Goal: Find specific page/section: Find specific page/section

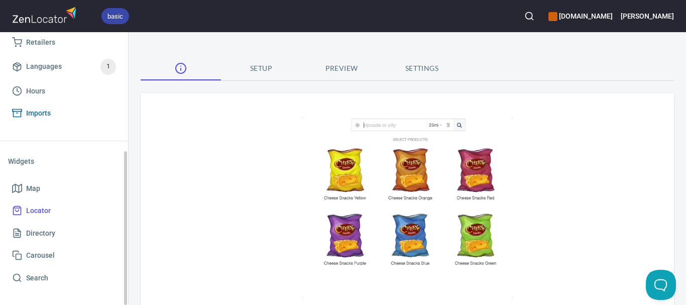
scroll to position [10, 0]
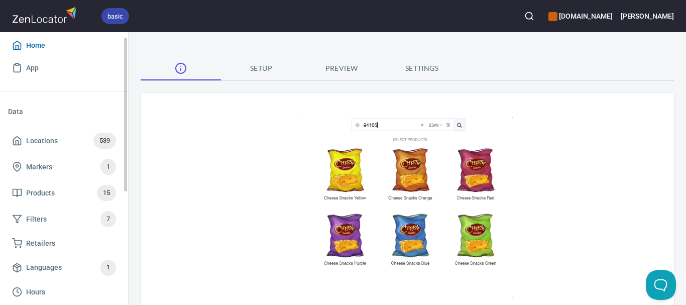
click at [32, 41] on span "Home" at bounding box center [35, 45] width 19 height 13
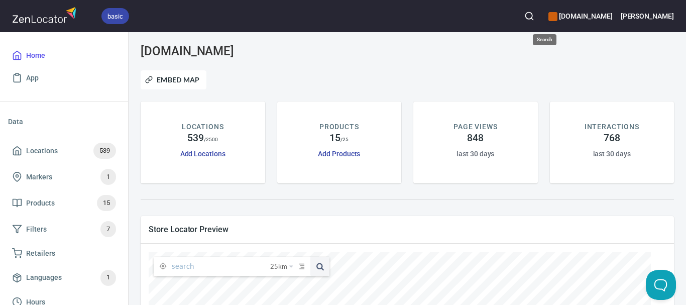
click at [541, 20] on button "button" at bounding box center [529, 16] width 22 height 22
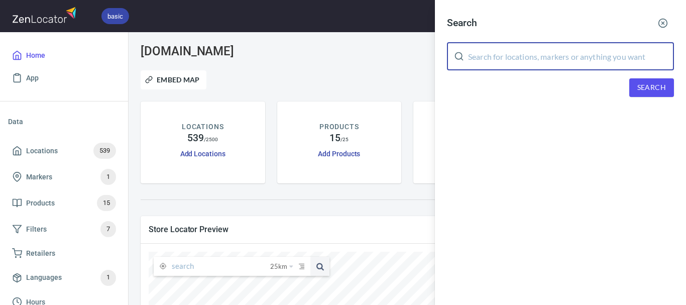
click at [545, 54] on input "text" at bounding box center [571, 56] width 206 height 28
paste input "goldieboy"
type input "goldieboy"
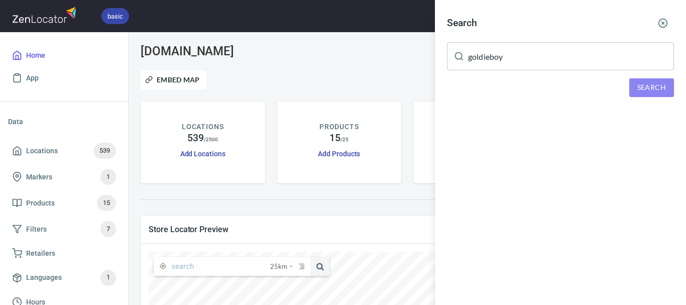
click at [653, 81] on span "Search" at bounding box center [652, 87] width 29 height 13
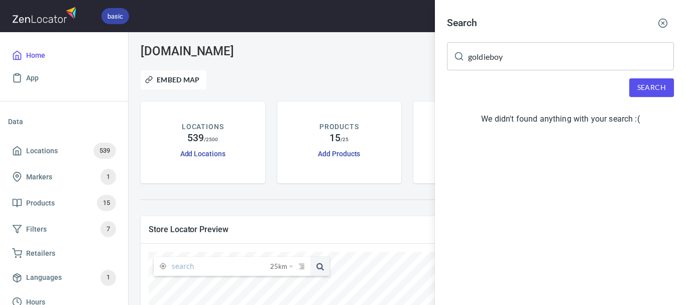
click at [655, 81] on button "Search" at bounding box center [652, 87] width 45 height 19
click at [257, 264] on div at bounding box center [343, 152] width 686 height 305
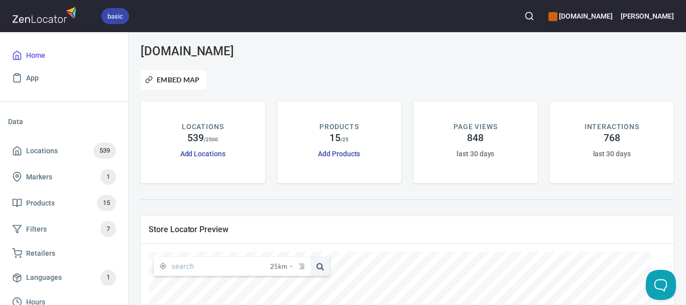
click at [242, 268] on input "text" at bounding box center [221, 266] width 98 height 19
paste input "goldieboy"
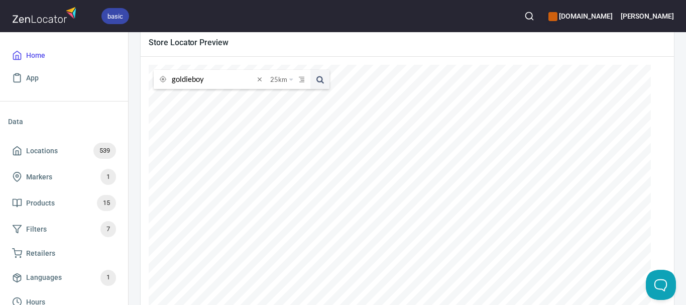
scroll to position [151, 0]
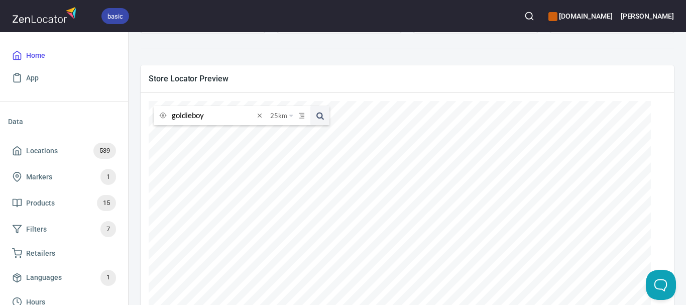
click at [310, 106] on button at bounding box center [319, 115] width 19 height 19
click at [204, 117] on input "goldieboy" at bounding box center [213, 115] width 82 height 19
click at [204, 116] on input "goldieboy" at bounding box center [213, 115] width 82 height 19
paste input "[STREET_ADDRESS][PERSON_NAME]"
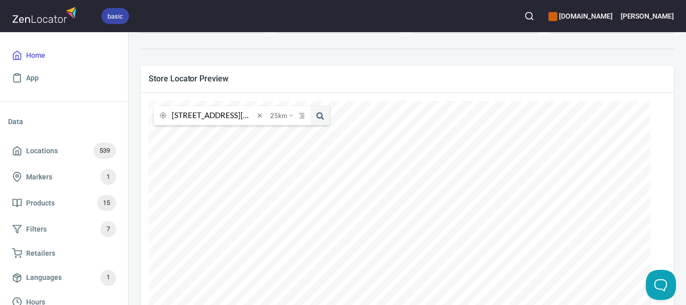
type input "[STREET_ADDRESS][PERSON_NAME]"
click at [310, 106] on button at bounding box center [319, 115] width 19 height 19
click at [258, 115] on span at bounding box center [259, 115] width 11 height 11
paste input "goldieboy"
click at [316, 117] on span at bounding box center [319, 115] width 19 height 19
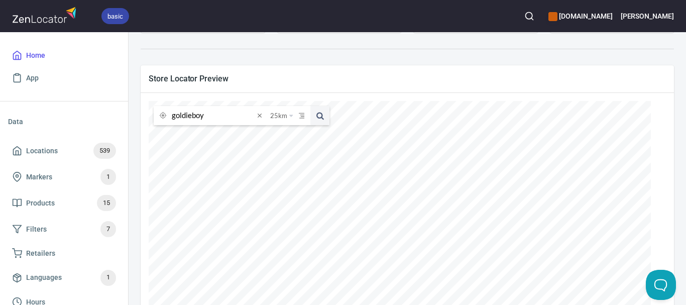
click at [547, 43] on div at bounding box center [408, 49] width 546 height 21
click at [233, 116] on input "goldieboy" at bounding box center [213, 115] width 82 height 19
click at [234, 116] on input "goldieboy" at bounding box center [213, 115] width 82 height 19
paste input "Champions IGA"
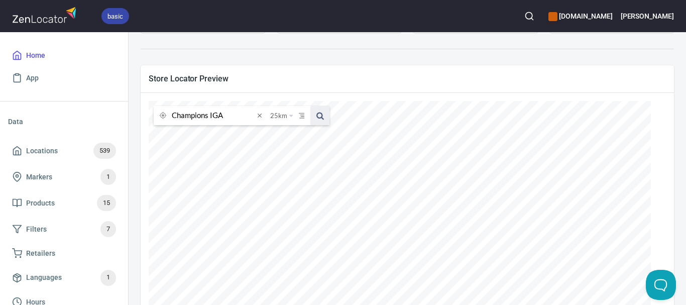
type input "Champions IGA"
click at [319, 117] on span at bounding box center [319, 115] width 19 height 19
click at [237, 116] on input "Champions IGA" at bounding box center [213, 115] width 82 height 19
paste input "[STREET_ADDRESS]"
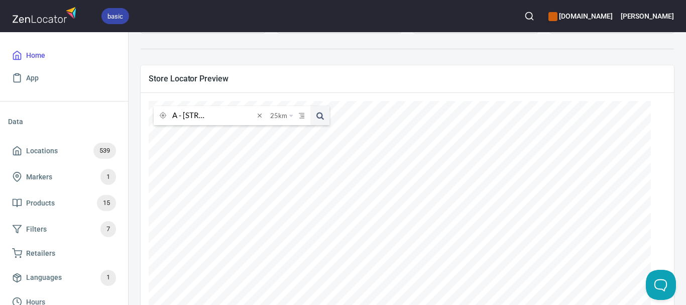
type input "Champions IGA - [STREET_ADDRESS]"
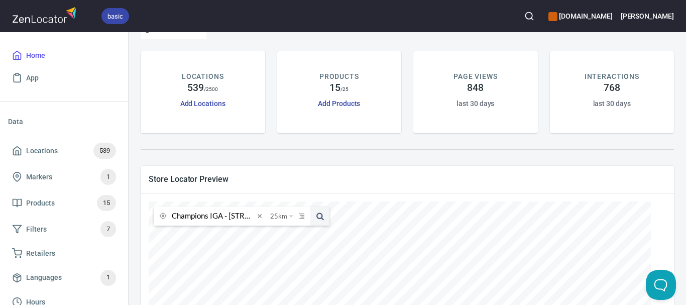
scroll to position [151, 0]
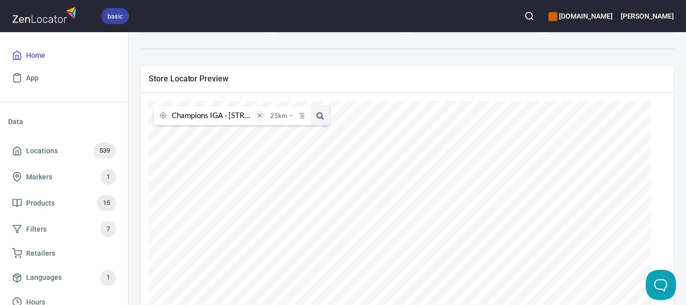
click at [262, 116] on span at bounding box center [259, 115] width 11 height 11
click at [245, 123] on input "text" at bounding box center [221, 115] width 98 height 19
click at [245, 120] on input "text" at bounding box center [221, 115] width 98 height 19
paste input "Champions IGA"
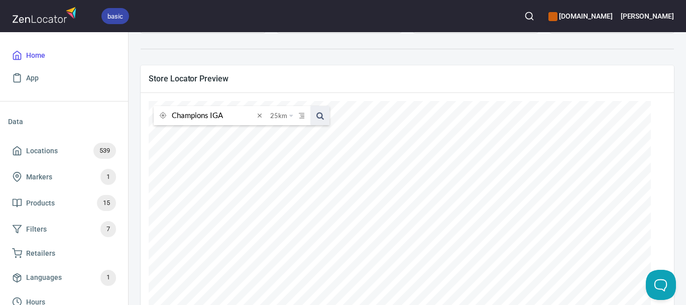
click at [317, 120] on span at bounding box center [319, 115] width 19 height 19
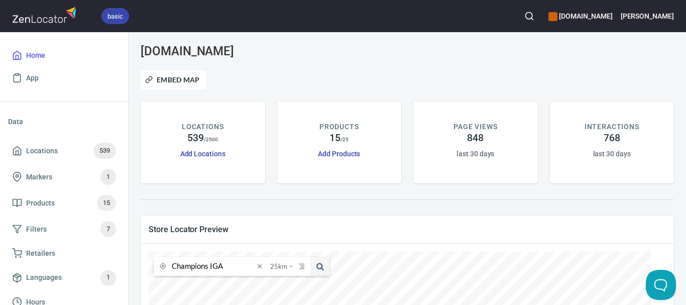
click at [237, 268] on input "Champions IGA" at bounding box center [213, 266] width 82 height 19
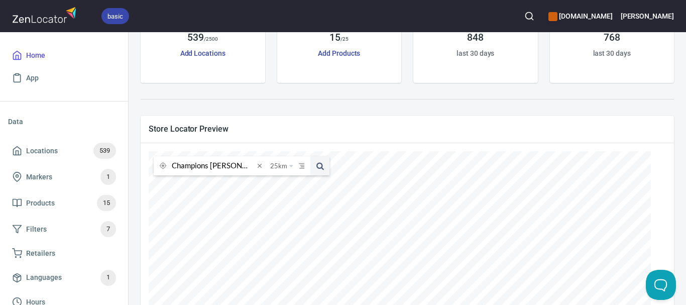
click at [248, 164] on input "Champions [PERSON_NAME]" at bounding box center [213, 165] width 82 height 19
click at [310, 156] on button at bounding box center [319, 165] width 19 height 19
click at [241, 168] on input "Champions [PERSON_NAME]" at bounding box center [213, 165] width 82 height 19
click at [238, 164] on input "Champions [PERSON_NAME]" at bounding box center [213, 165] width 82 height 19
click at [240, 163] on input "Champions [PERSON_NAME]" at bounding box center [213, 165] width 82 height 19
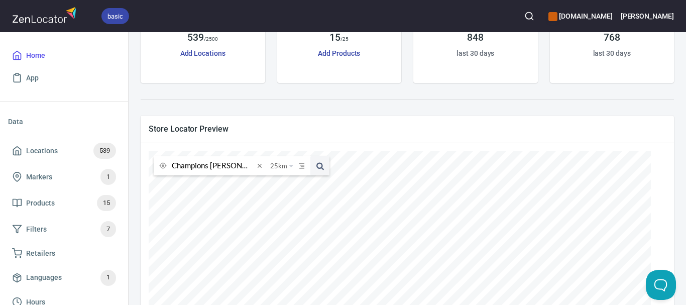
click at [240, 162] on input "Champions [PERSON_NAME]" at bounding box center [213, 165] width 82 height 19
click at [241, 165] on input "Champions [PERSON_NAME]" at bounding box center [213, 165] width 82 height 19
paste input "text"
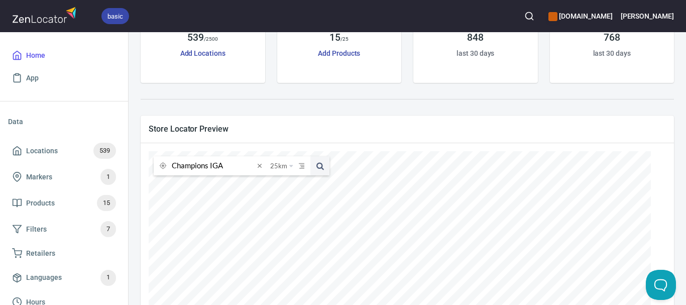
click at [310, 156] on button at bounding box center [319, 165] width 19 height 19
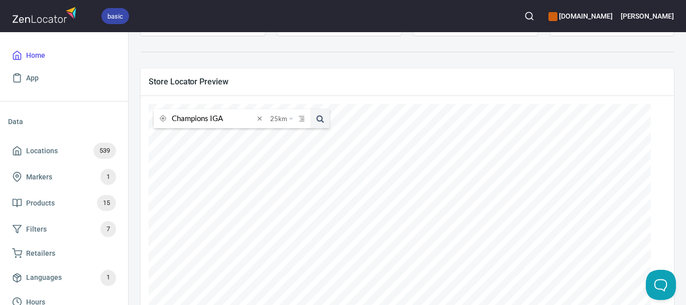
scroll to position [201, 0]
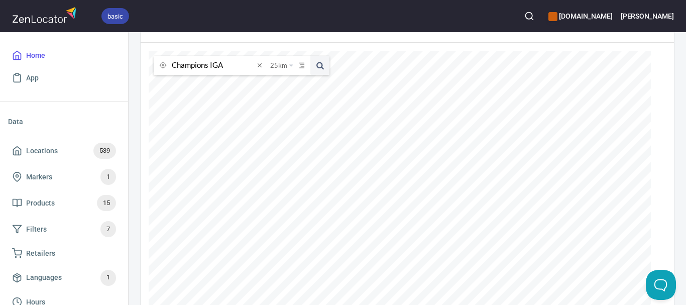
click at [244, 71] on input "Champions IGA" at bounding box center [213, 65] width 82 height 19
paste input "Strathfieldsaye"
click at [203, 64] on input "Champions IGAStrathfieldsaye" at bounding box center [213, 65] width 82 height 19
click at [202, 64] on input "Champions [PERSON_NAME]" at bounding box center [213, 65] width 82 height 19
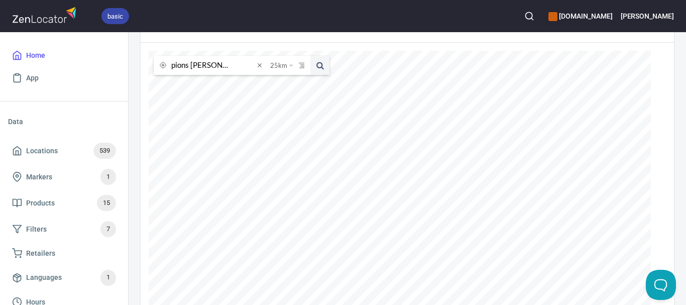
click at [208, 68] on input "Champions [PERSON_NAME]" at bounding box center [213, 65] width 82 height 19
click at [310, 56] on button at bounding box center [319, 65] width 19 height 19
drag, startPoint x: 224, startPoint y: 66, endPoint x: 319, endPoint y: 69, distance: 94.5
click at [319, 69] on div "Champions IGA [GEOGRAPHIC_DATA] 25 km 25 kilometers 50 kilometers 100 kilometer…" at bounding box center [242, 65] width 176 height 19
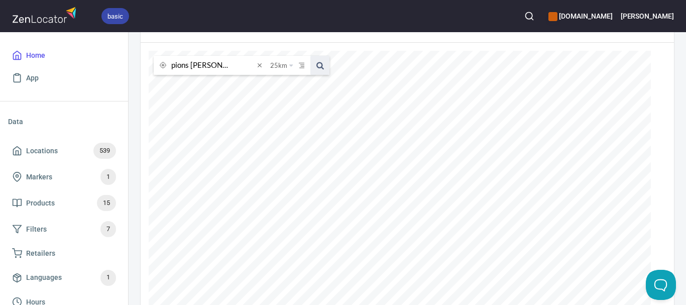
paste input "Long Gully"
click at [216, 64] on input "Champions IGALong Gully" at bounding box center [213, 65] width 82 height 19
type input "Champions IGA Long Gully"
click at [310, 56] on button at bounding box center [319, 65] width 19 height 19
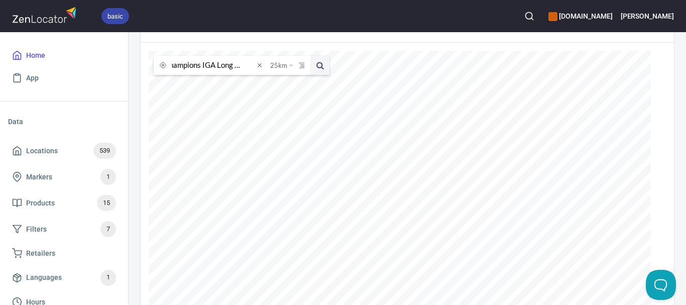
scroll to position [0, 0]
click at [262, 63] on span at bounding box center [259, 65] width 11 height 11
paste input "[PERSON_NAME] Pty Ltd ([PERSON_NAME] Fruit Market)"
click at [310, 56] on button at bounding box center [319, 65] width 19 height 19
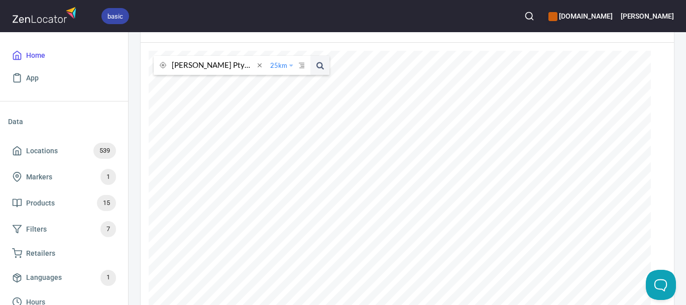
scroll to position [0, 57]
click at [464, 115] on div "[PERSON_NAME] Pty Ltd ([PERSON_NAME] Fruit Market) 25 km 25 kilometers 50 kilom…" at bounding box center [400, 201] width 502 height 301
type input "[PERSON_NAME] Pty Ltd"
click at [310, 56] on button at bounding box center [319, 65] width 19 height 19
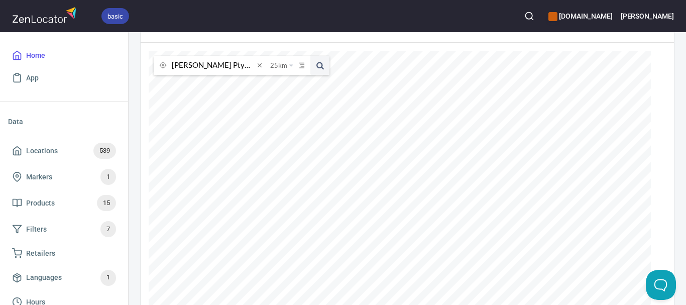
click at [243, 66] on input "[PERSON_NAME] Pty Ltd" at bounding box center [213, 65] width 82 height 19
click at [262, 63] on span at bounding box center [259, 65] width 11 height 11
paste input "[PERSON_NAME] Pty Ltd ([PERSON_NAME] Fruit Market)"
drag, startPoint x: 154, startPoint y: 68, endPoint x: 43, endPoint y: 61, distance: 110.8
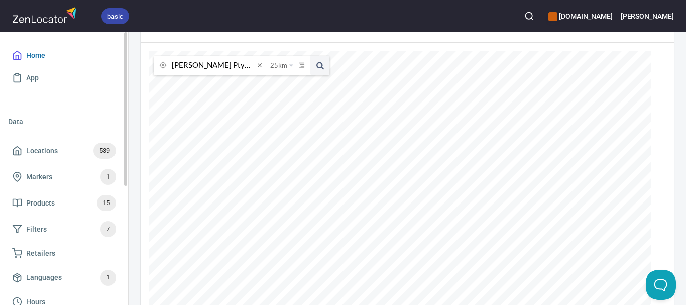
click at [46, 65] on div "basic [DOMAIN_NAME] [PERSON_NAME] Home App Data Locations 539 Markers 1 Product…" at bounding box center [343, 152] width 686 height 305
click at [250, 63] on input "[PERSON_NAME] Fruit Market)" at bounding box center [213, 65] width 82 height 19
type input "[PERSON_NAME] Fruit Market"
click at [310, 56] on button at bounding box center [319, 65] width 19 height 19
click at [220, 69] on input "[PERSON_NAME] Fruit Market" at bounding box center [213, 65] width 82 height 19
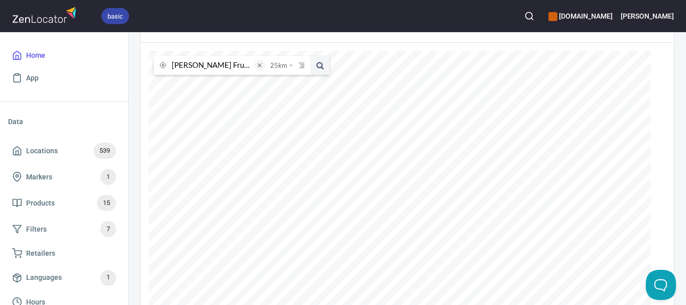
click at [261, 66] on span at bounding box center [259, 65] width 11 height 11
paste input "[PERSON_NAME] Olive Estate H/O"
type input "[PERSON_NAME] Olive Estate H/O"
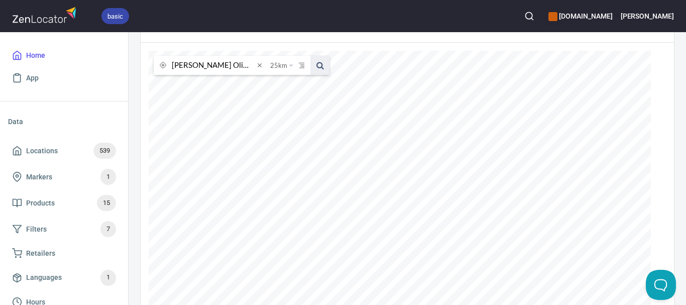
click at [325, 66] on span at bounding box center [319, 65] width 19 height 19
click at [218, 67] on input "[PERSON_NAME] Olive Estate H/O" at bounding box center [213, 65] width 82 height 19
click at [260, 64] on span at bounding box center [259, 65] width 11 height 11
paste input "The hot bird"
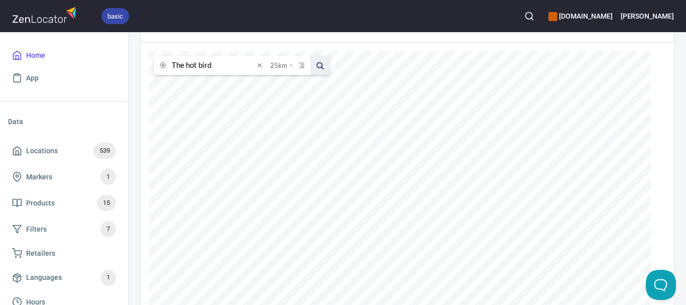
type input "The hot bird"
click at [326, 66] on span at bounding box center [319, 65] width 19 height 19
click at [259, 69] on span at bounding box center [259, 65] width 11 height 11
paste input "IGA [PERSON_NAME] [PERSON_NAME]"
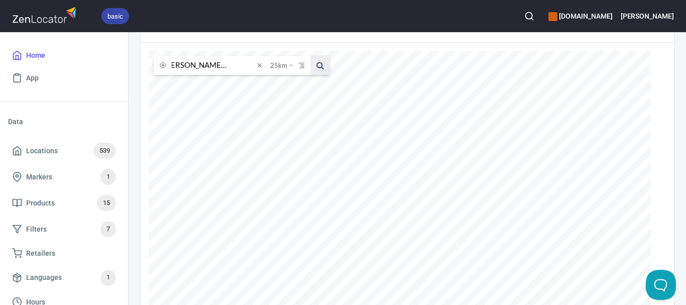
type input "IGA [PERSON_NAME] [PERSON_NAME]"
click at [321, 67] on span at bounding box center [319, 65] width 19 height 19
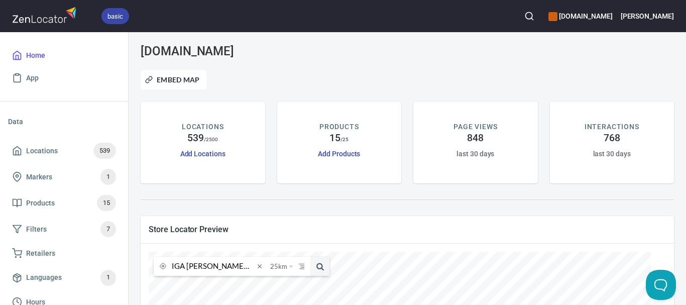
scroll to position [201, 0]
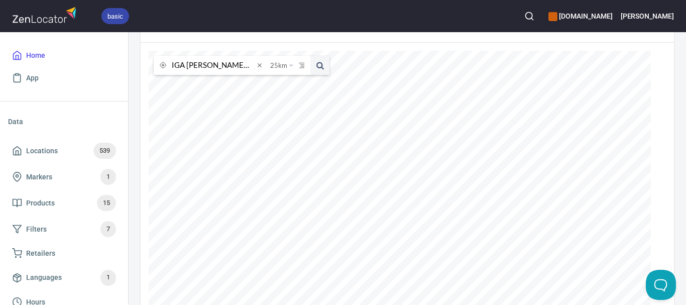
click at [234, 65] on input "IGA [PERSON_NAME] [PERSON_NAME]" at bounding box center [213, 65] width 82 height 19
click at [234, 64] on input "IGA [PERSON_NAME] [PERSON_NAME]" at bounding box center [213, 65] width 82 height 19
click at [235, 64] on input "IGA [PERSON_NAME] [PERSON_NAME]" at bounding box center [213, 65] width 82 height 19
click at [236, 64] on input "IGA [PERSON_NAME] [PERSON_NAME]" at bounding box center [213, 65] width 82 height 19
click at [263, 68] on span at bounding box center [259, 65] width 11 height 11
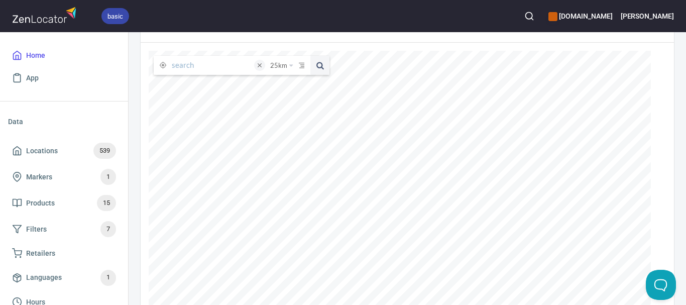
paste input "Sonny’s Fried Chicken & Burgers"
type input "Sonny’s Fried Chicken & Burgers"
click at [322, 66] on span at bounding box center [319, 65] width 19 height 19
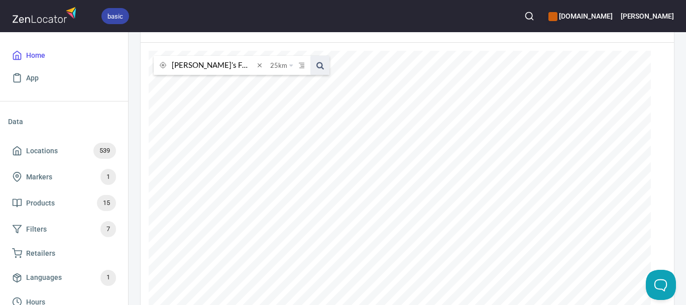
click at [321, 65] on span at bounding box center [319, 65] width 19 height 19
click at [321, 66] on span at bounding box center [319, 65] width 19 height 19
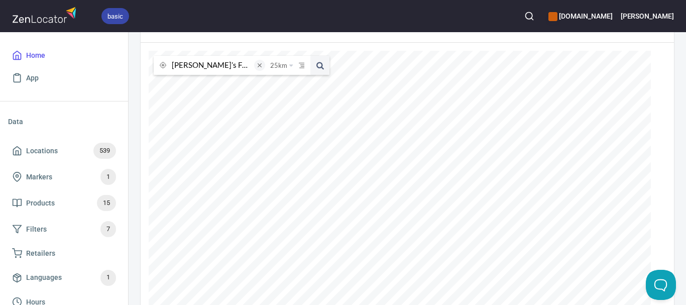
click at [257, 66] on span at bounding box center [259, 65] width 11 height 11
paste input "Star Hotel Sale"
type input "Star Hotel Sale"
click at [320, 63] on span at bounding box center [319, 65] width 19 height 19
click at [262, 64] on span at bounding box center [259, 65] width 11 height 11
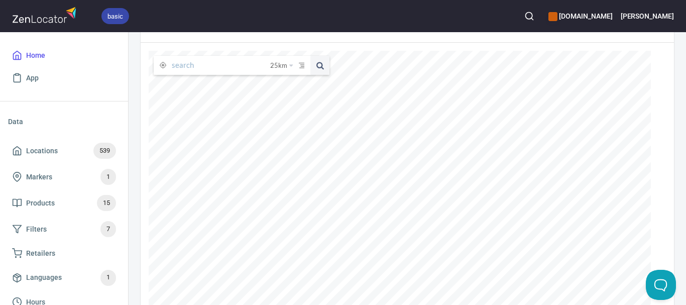
paste input "Rich Glen Olive Oil - Bright"
type input "Rich Glen Olive Oil - Bright"
click at [320, 64] on span at bounding box center [319, 65] width 19 height 19
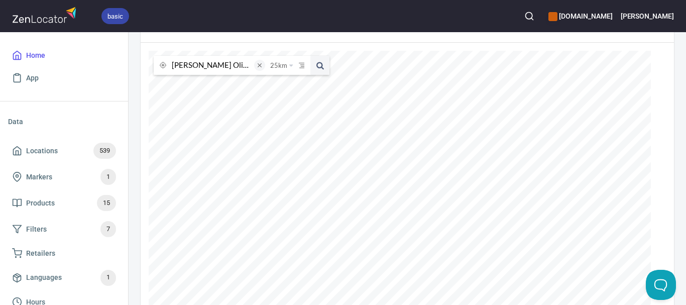
click at [259, 68] on span at bounding box center [259, 65] width 11 height 11
paste input "Ritchies IGA plus Liquor Hamilton"
click at [317, 60] on span at bounding box center [319, 65] width 19 height 19
click at [319, 59] on span at bounding box center [319, 65] width 19 height 19
click at [319, 68] on span at bounding box center [319, 65] width 19 height 19
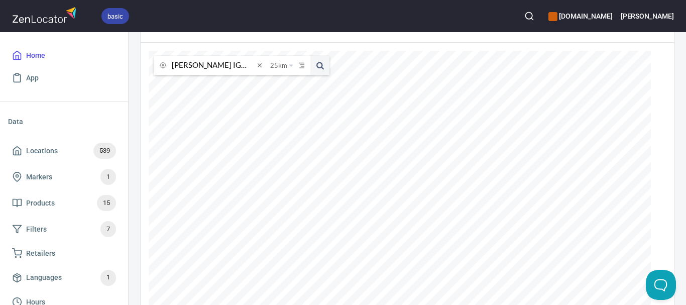
scroll to position [0, 32]
click at [351, 84] on div "Ritchies IGA plus Liquor Hamilton 25 km 25 kilometers 50 kilometers 100 kilomet…" at bounding box center [400, 201] width 502 height 301
click at [214, 61] on input "Ritchies IGA plus Liquor Hamilton" at bounding box center [213, 65] width 82 height 19
click at [229, 64] on input "Ritchies IGA plus Liquor Hamilton" at bounding box center [213, 65] width 82 height 19
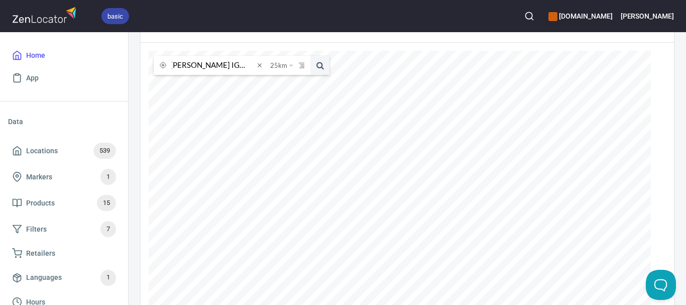
click at [310, 56] on button at bounding box center [319, 65] width 19 height 19
click at [385, 94] on div "Ritchies IGA plus Liquor 25 km 25 kilometers 50 kilometers 100 kilometers 150 k…" at bounding box center [400, 201] width 502 height 301
click at [310, 56] on button at bounding box center [319, 65] width 19 height 19
click at [224, 65] on input "Ritchies IGA" at bounding box center [213, 65] width 82 height 19
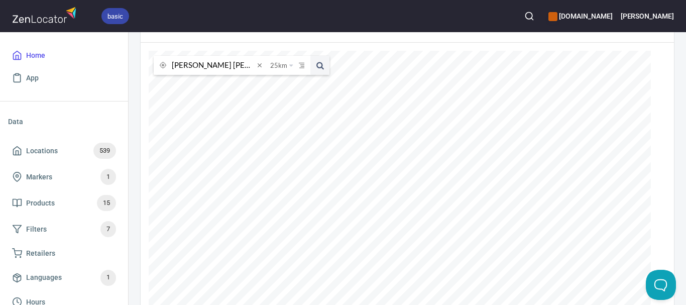
type input "Ritchies IGA hamilton"
click at [310, 56] on button at bounding box center [319, 65] width 19 height 19
click at [261, 67] on span at bounding box center [259, 65] width 11 height 11
paste input "The Meat room"
type input "The Meat room"
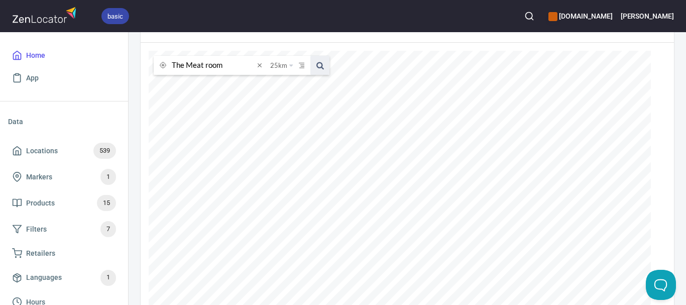
click at [321, 66] on span at bounding box center [319, 65] width 19 height 19
click at [248, 66] on input "The Meat room" at bounding box center [213, 65] width 82 height 19
click at [248, 64] on input "The Meat room" at bounding box center [213, 65] width 82 height 19
click at [248, 63] on input "The Meat room" at bounding box center [213, 65] width 82 height 19
click at [262, 68] on span at bounding box center [259, 65] width 11 height 11
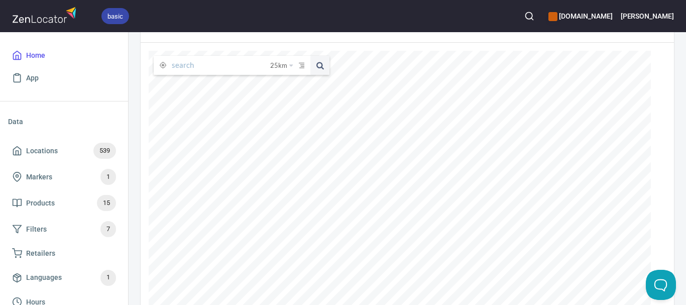
click at [242, 68] on input "text" at bounding box center [221, 65] width 98 height 19
paste input "Department of Education"
type input "Department of Education"
